Goal: Transaction & Acquisition: Purchase product/service

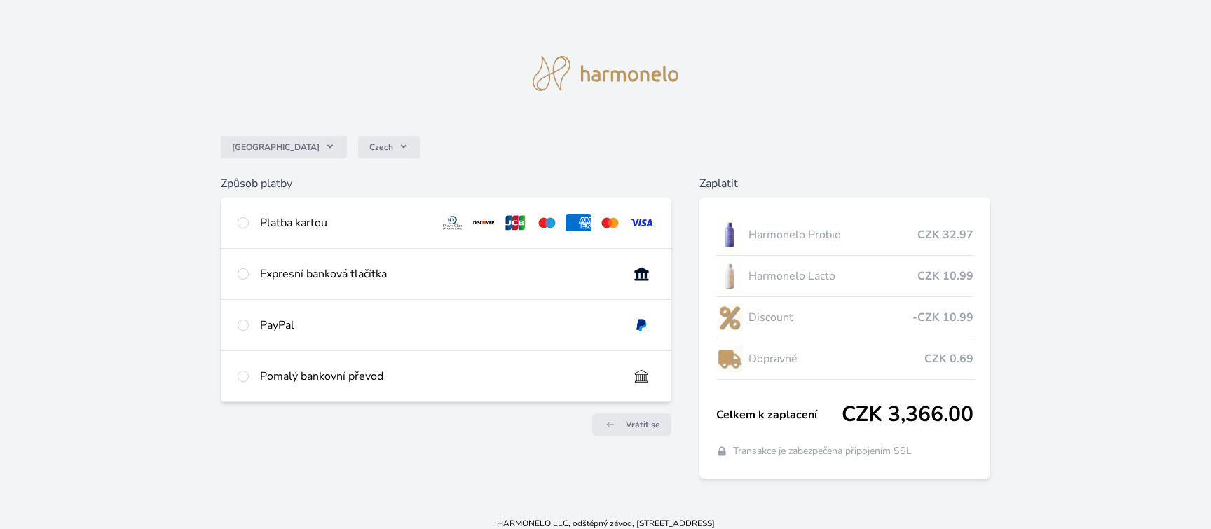
click at [383, 317] on div "PayPal" at bounding box center [438, 325] width 357 height 17
radio input "true"
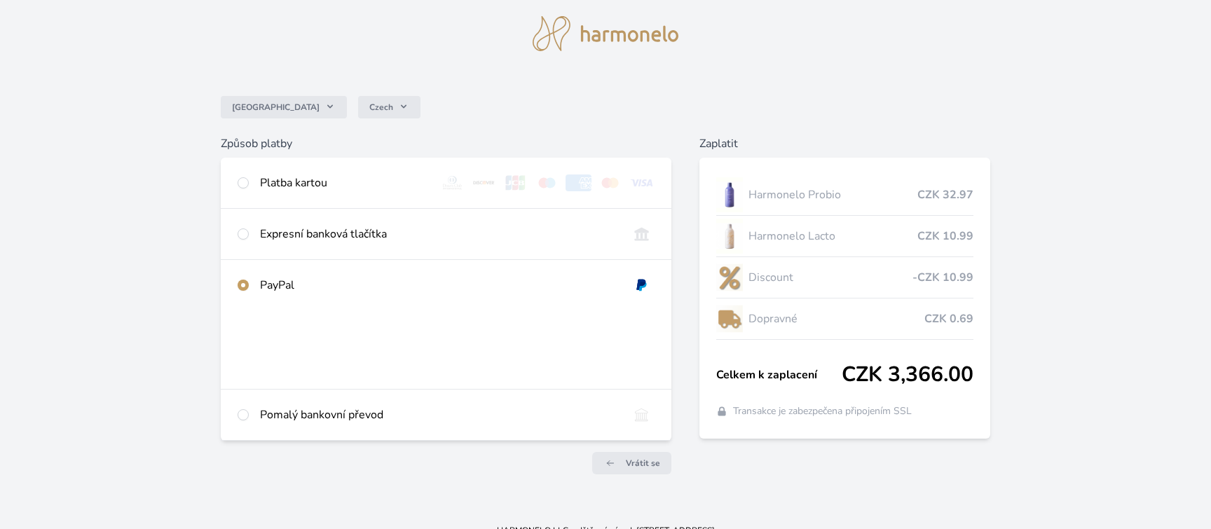
scroll to position [48, 0]
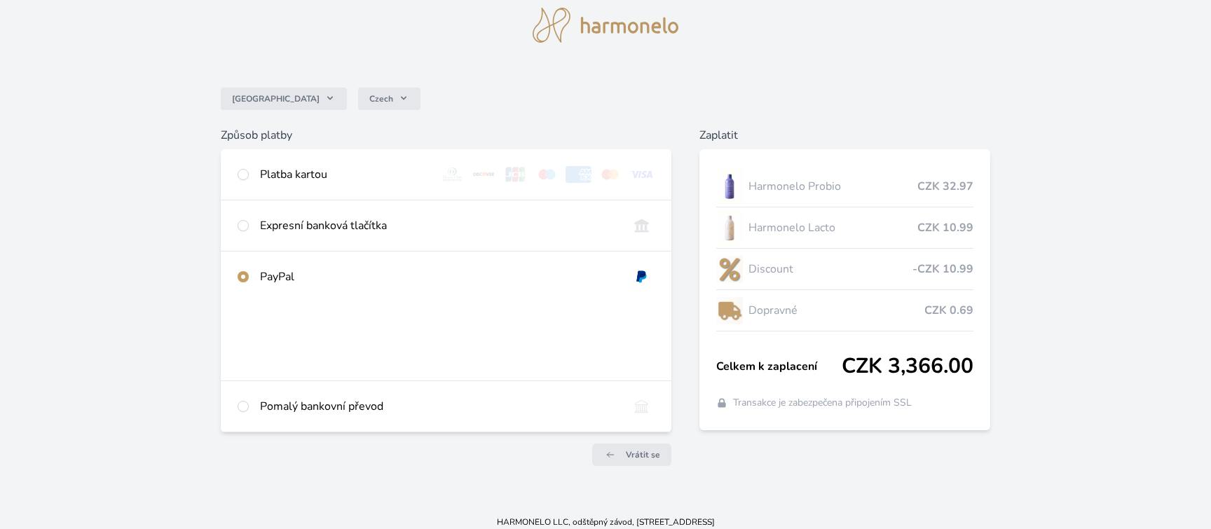
click at [275, 170] on div "Platba kartou" at bounding box center [344, 174] width 169 height 17
radio input "true"
radio input "false"
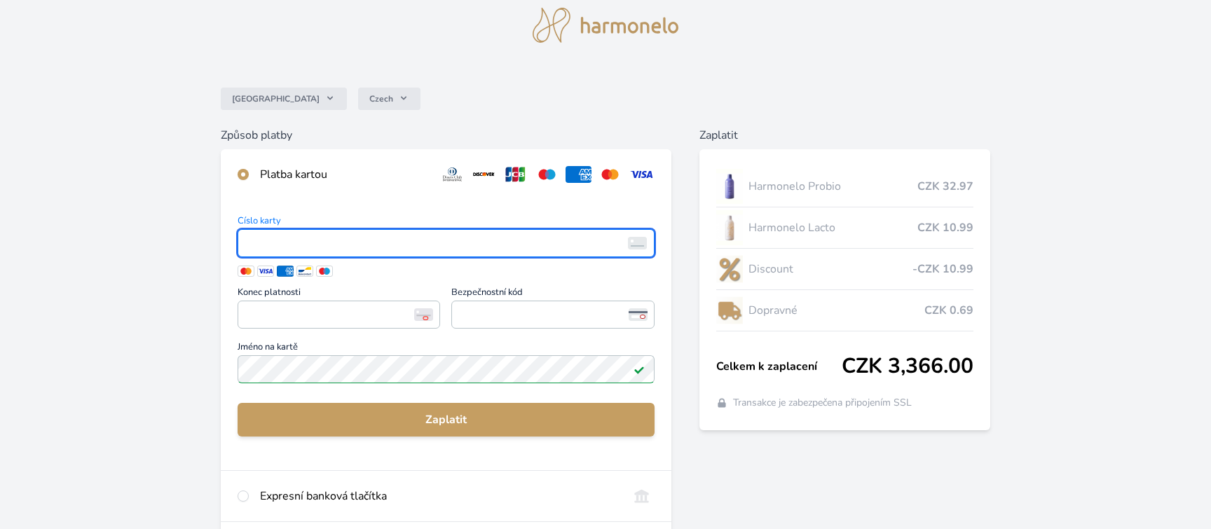
click at [629, 238] on img at bounding box center [637, 243] width 19 height 13
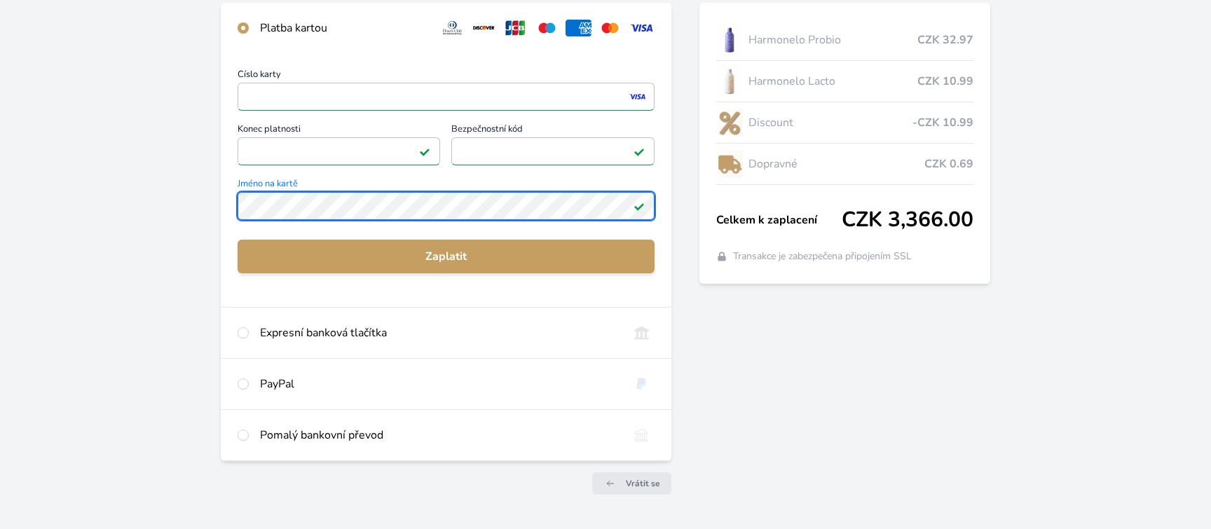
scroll to position [233, 0]
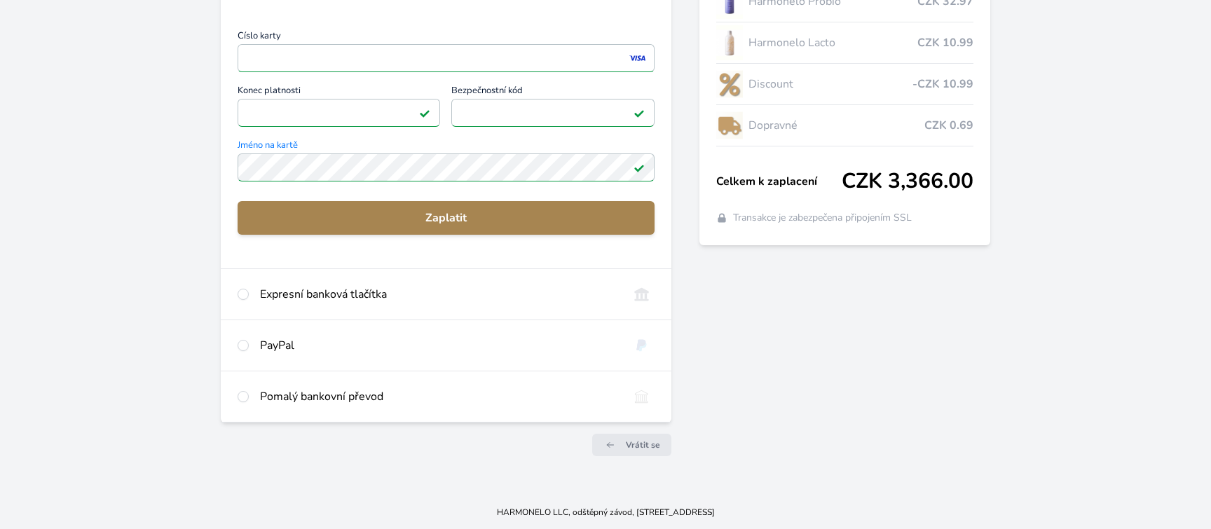
click at [442, 219] on span "Zaplatit" at bounding box center [446, 218] width 395 height 17
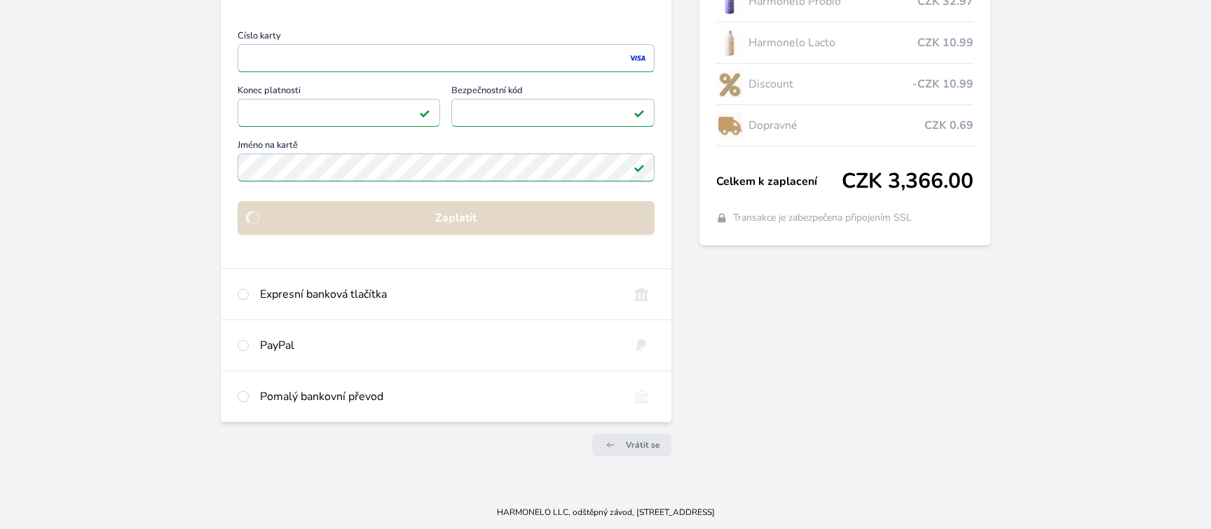
scroll to position [81, 0]
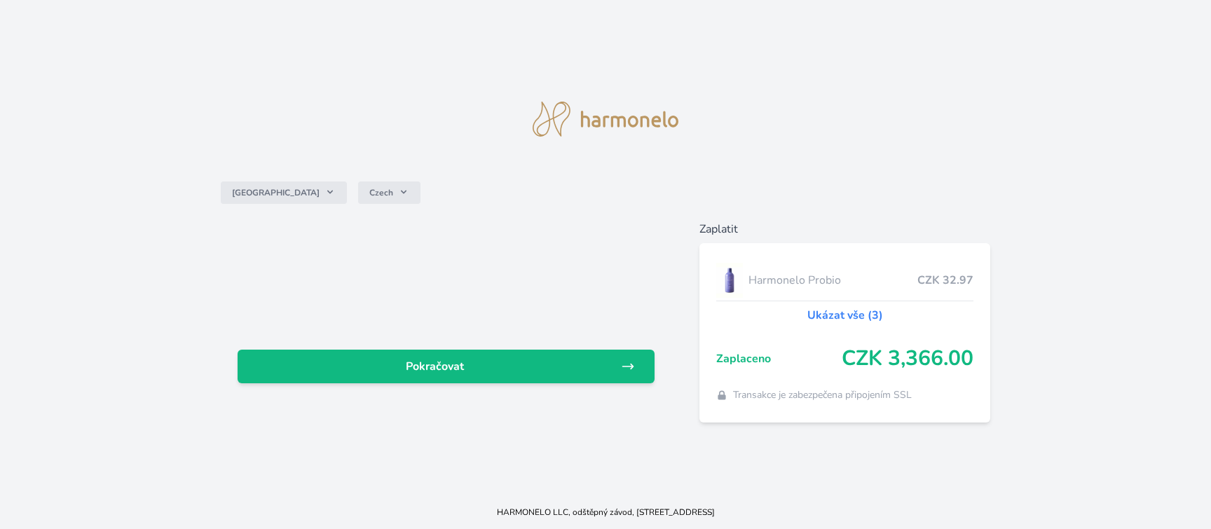
click at [390, 118] on div "Česko Czech Pokračovat Zaplatit Harmonelo Probio CZK 32.97 Ukázat vše (3) Zapla…" at bounding box center [605, 247] width 1211 height 495
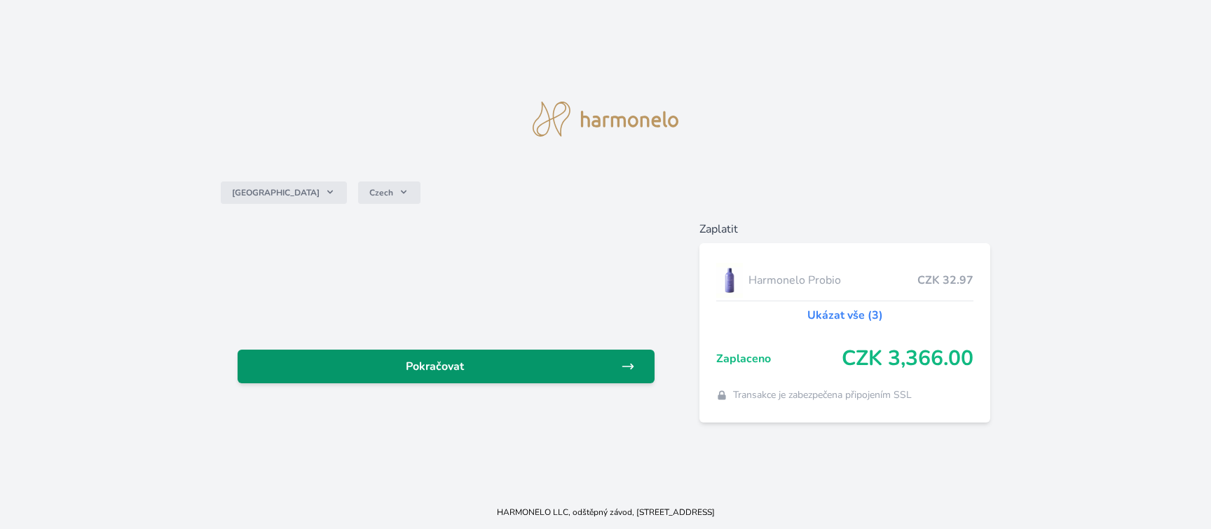
click at [485, 364] on span "Pokračovat" at bounding box center [435, 366] width 372 height 17
